Goal: Find specific page/section: Find specific page/section

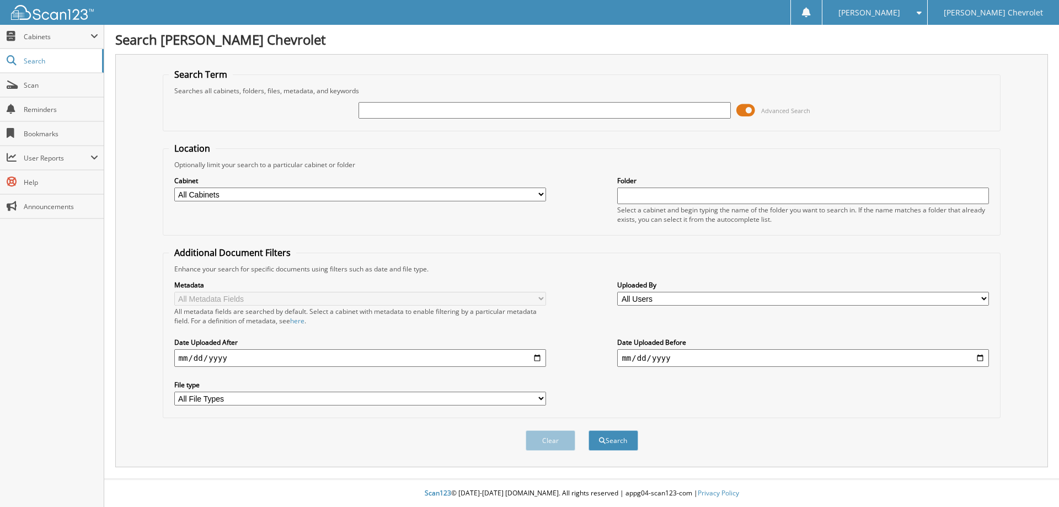
click at [415, 113] on input "text" at bounding box center [544, 110] width 372 height 17
type input "2061B"
click at [588, 430] on button "Search" at bounding box center [613, 440] width 50 height 20
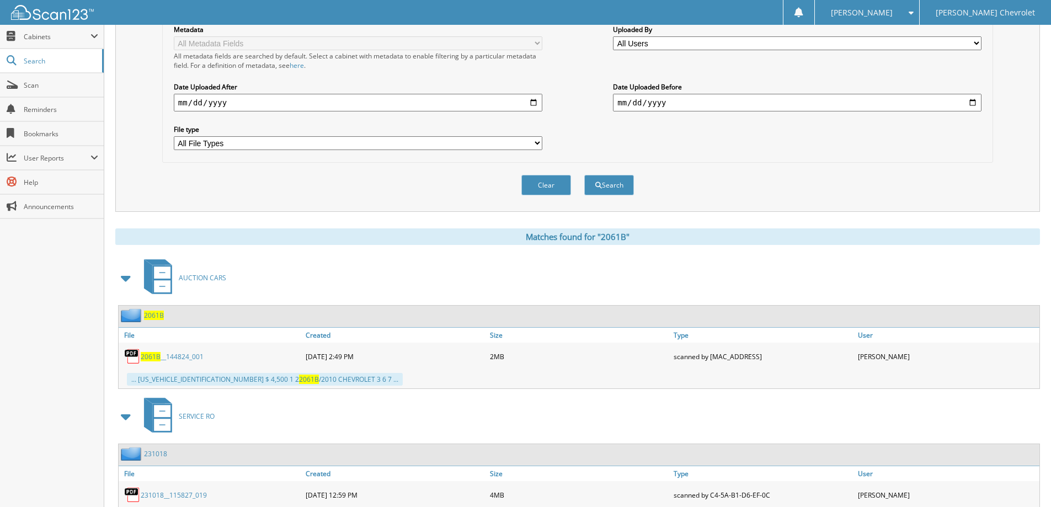
scroll to position [441, 0]
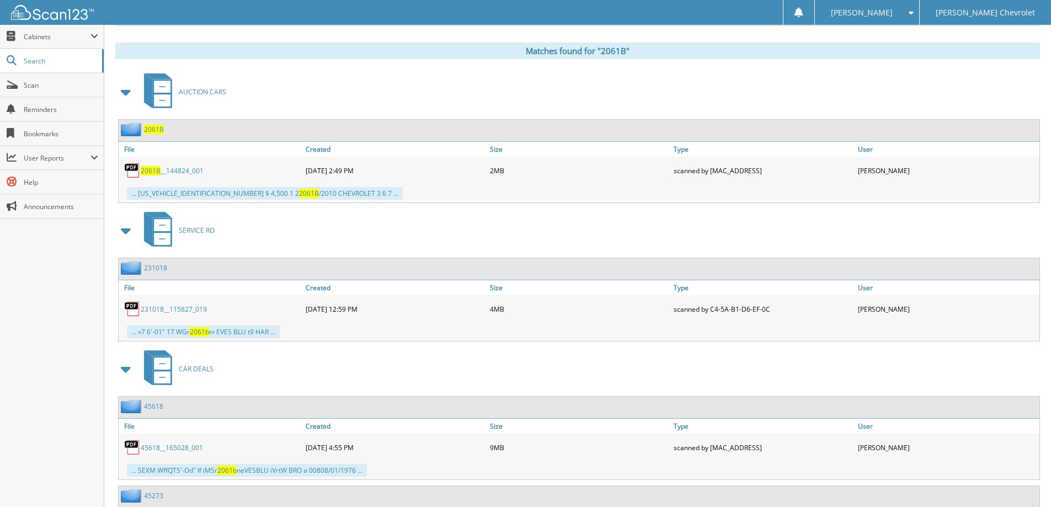
click at [156, 170] on span "2061B" at bounding box center [151, 170] width 20 height 9
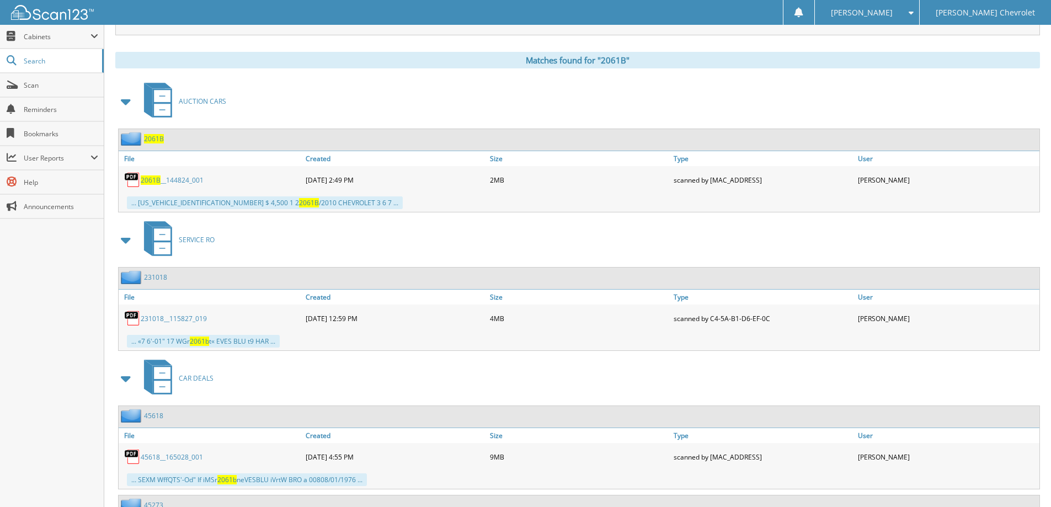
scroll to position [372, 0]
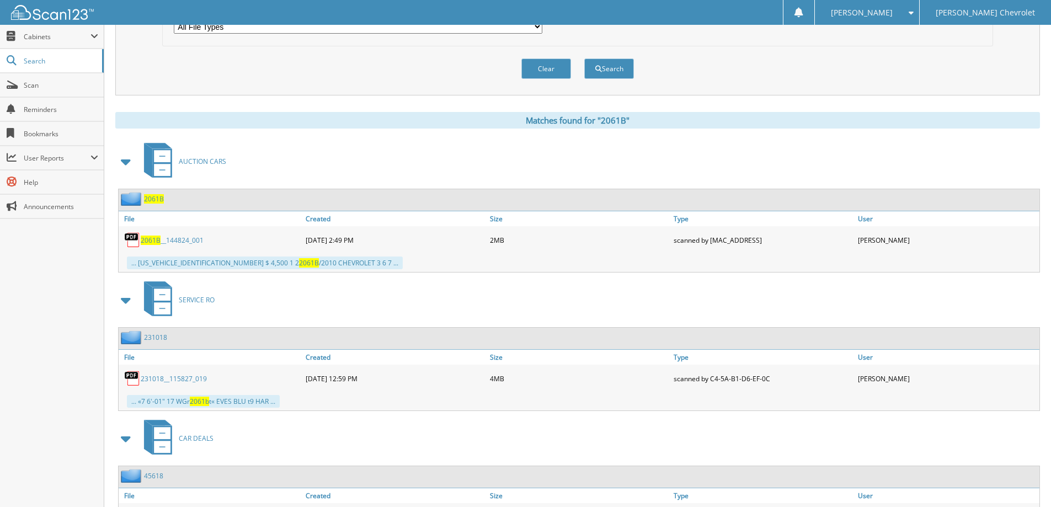
click at [154, 237] on span "2061B" at bounding box center [151, 239] width 20 height 9
click at [913, 10] on span at bounding box center [908, 13] width 10 height 8
click at [895, 51] on link "Logout" at bounding box center [867, 53] width 104 height 19
